Goal: Transaction & Acquisition: Purchase product/service

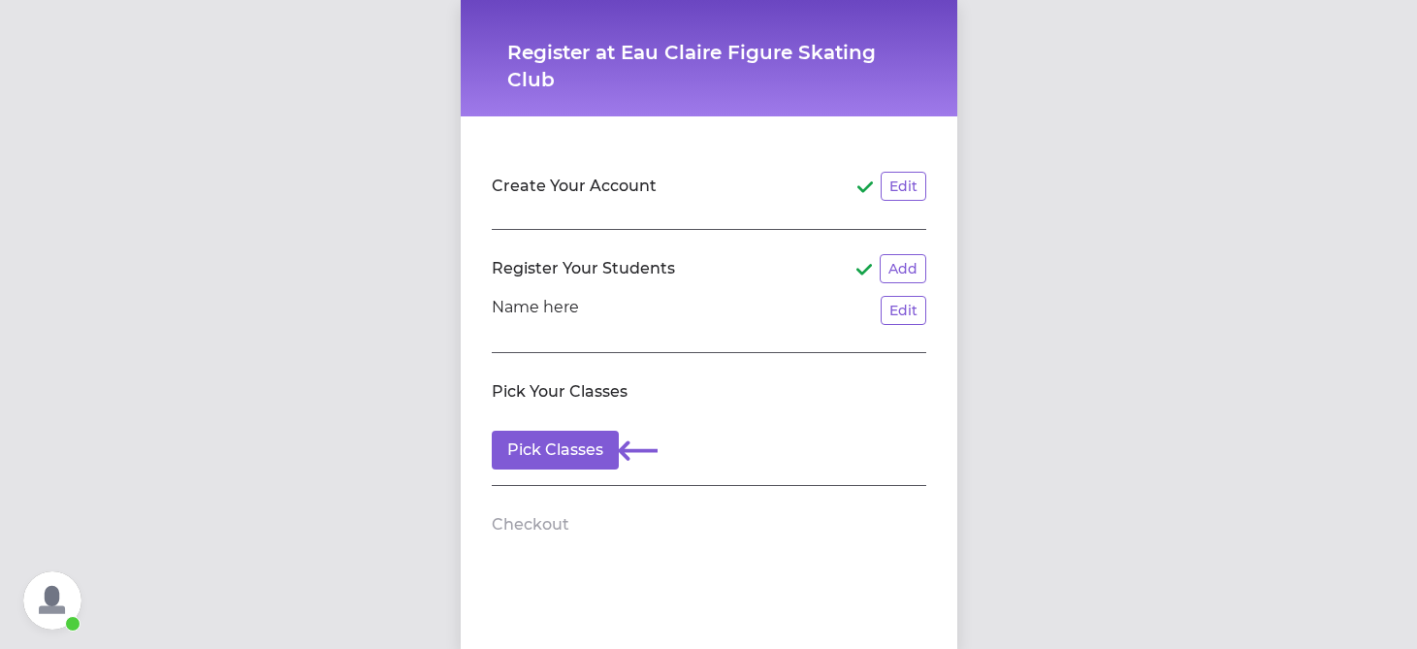
scroll to position [4084, 0]
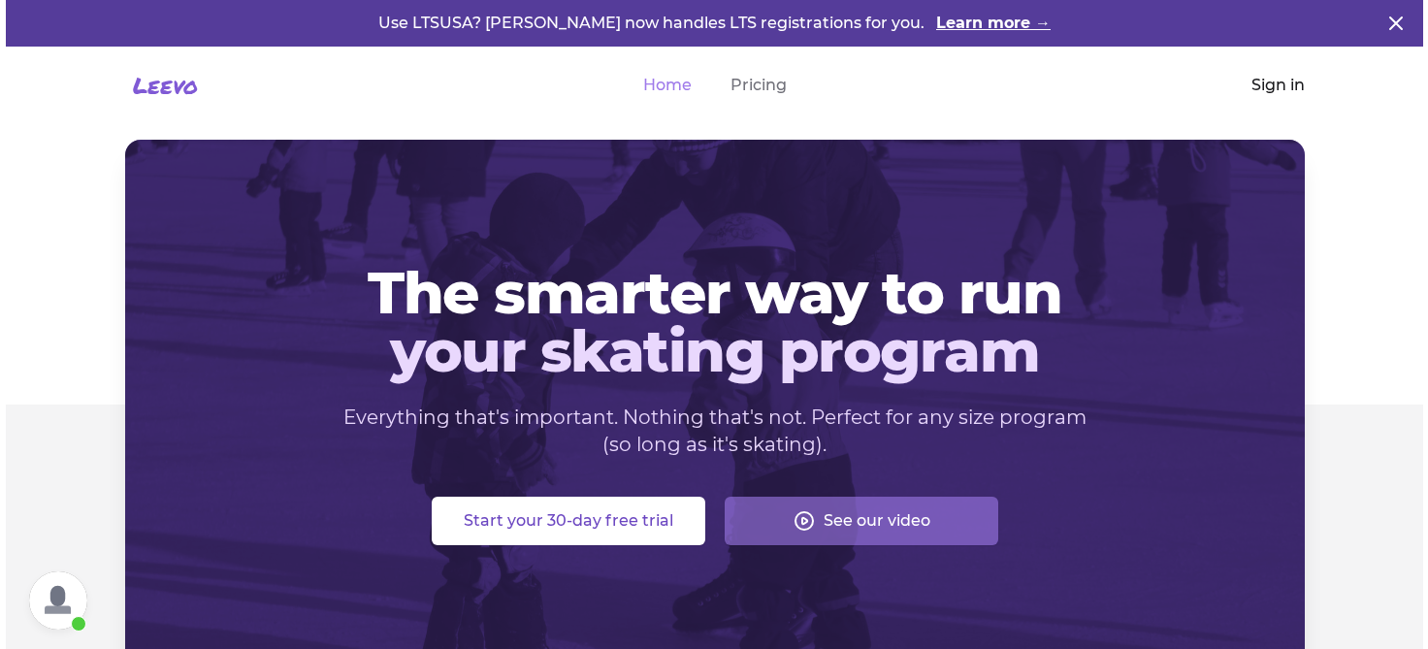
scroll to position [4084, 0]
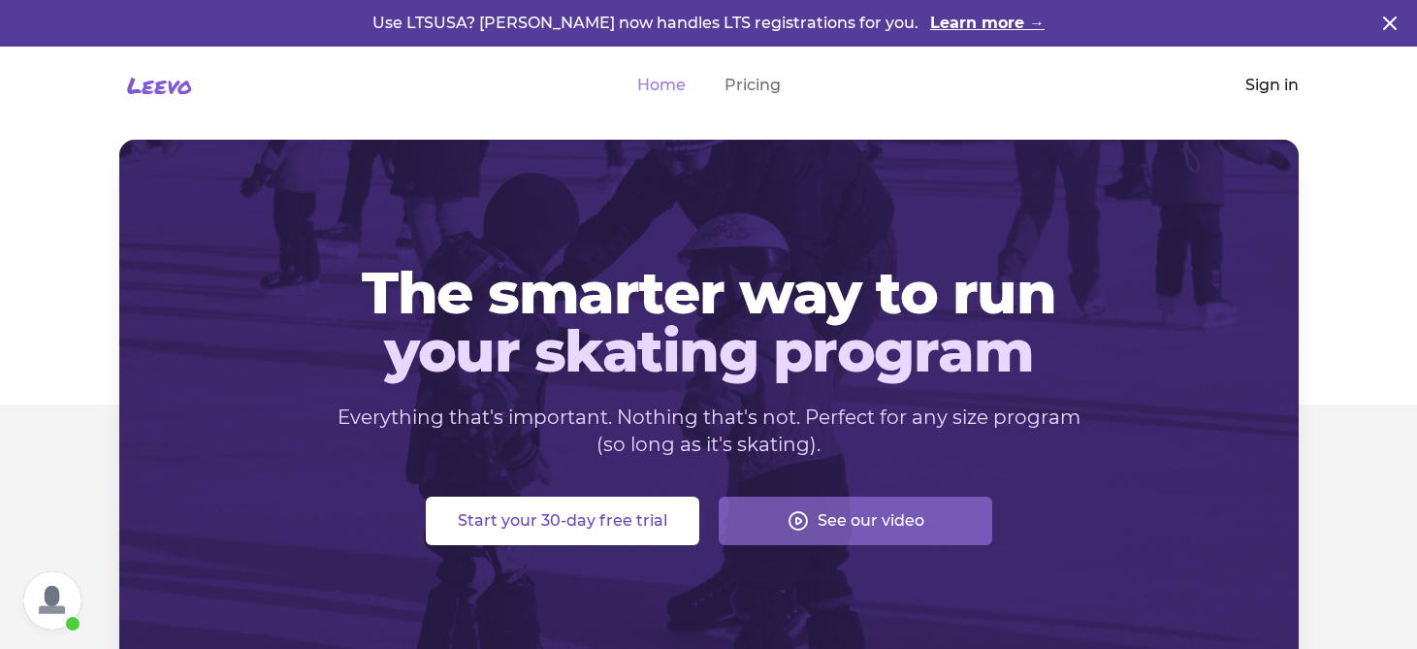
click at [1282, 85] on link "Sign in" at bounding box center [1271, 85] width 53 height 23
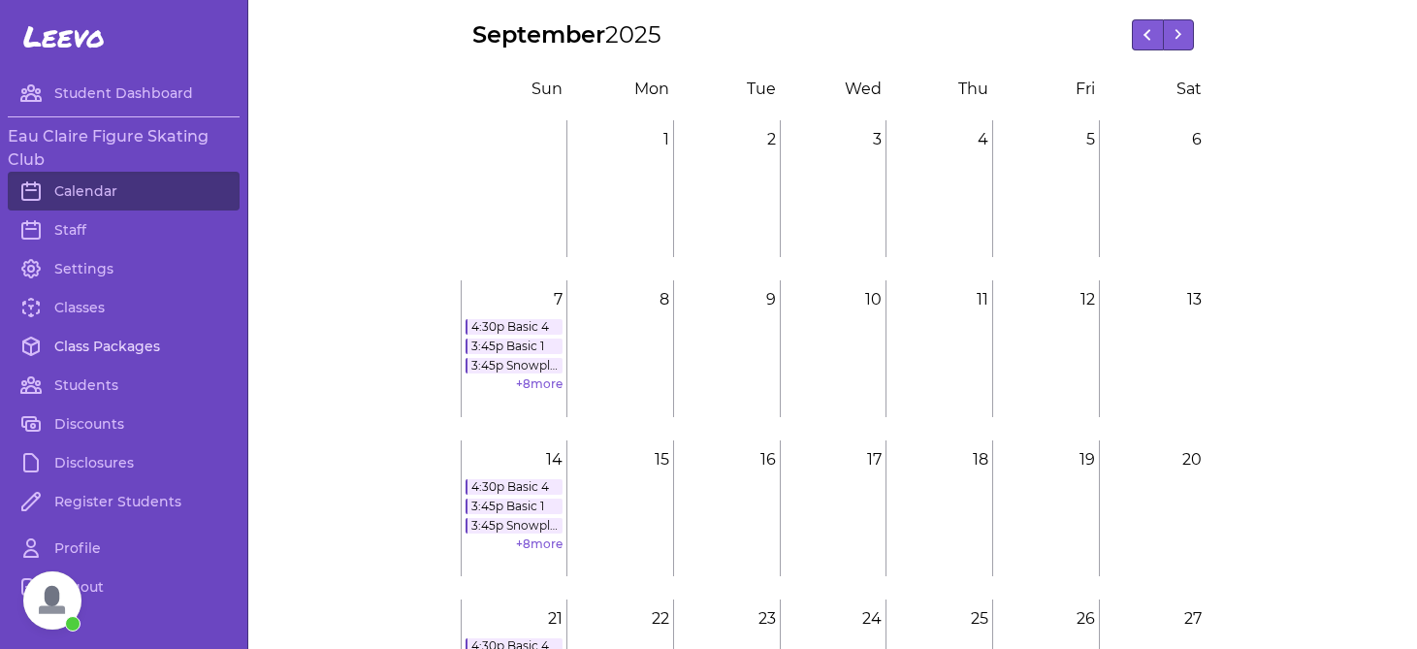
click at [103, 341] on link "Class Packages" at bounding box center [124, 346] width 232 height 39
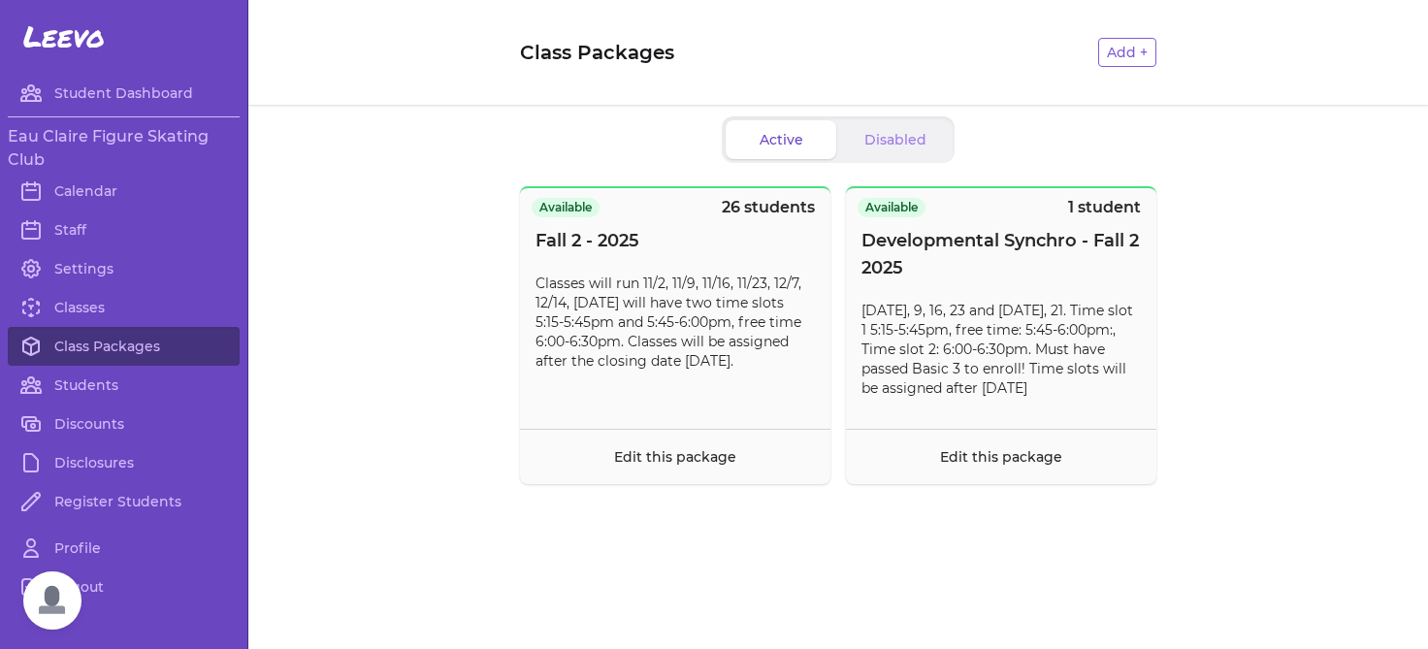
scroll to position [4084, 0]
